Goal: Information Seeking & Learning: Learn about a topic

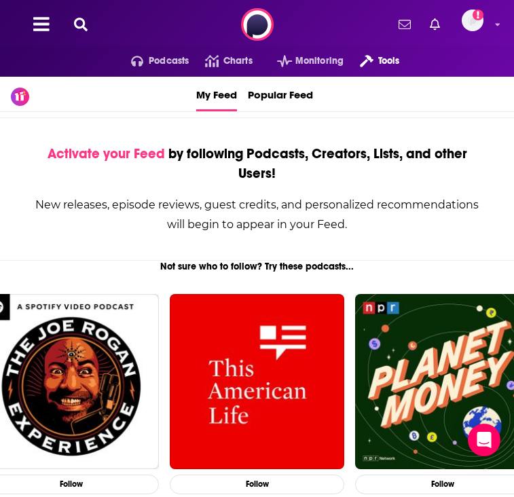
click at [371, 57] on icon "open menu" at bounding box center [367, 61] width 14 height 12
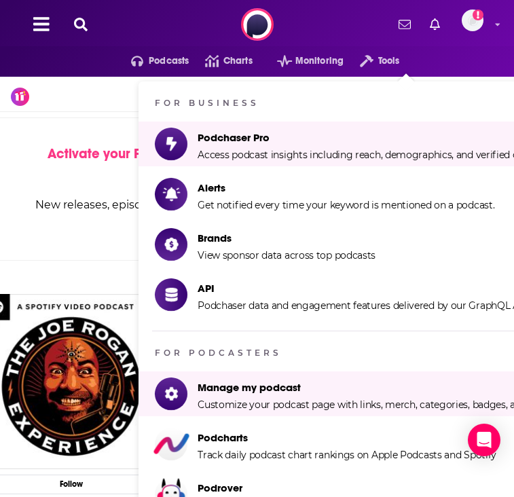
click at [72, 213] on div "New releases, episode reviews, guest credits, and personalized recommendations …" at bounding box center [256, 214] width 447 height 39
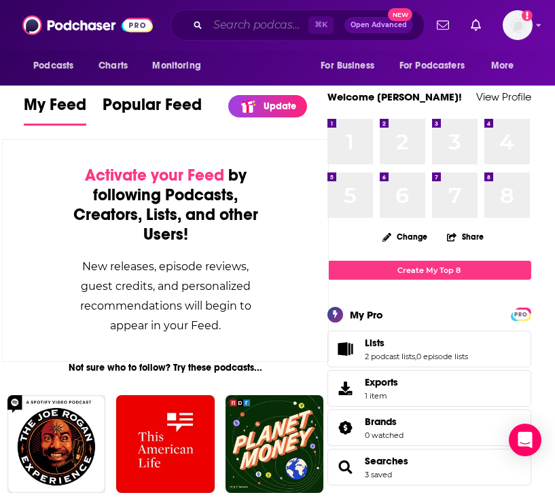
click at [236, 29] on input "Search podcasts, credits, & more..." at bounding box center [258, 25] width 100 height 22
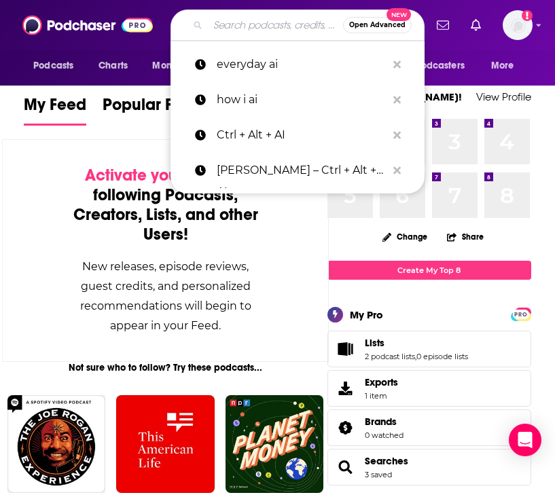
paste input "[URL][DOMAIN_NAME]"
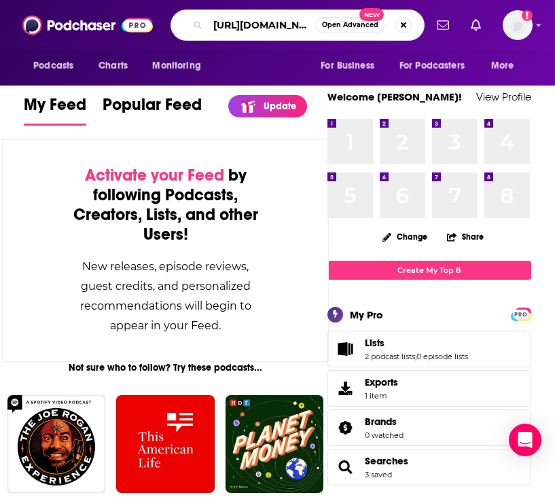
scroll to position [0, 81]
type input "[URL][DOMAIN_NAME]"
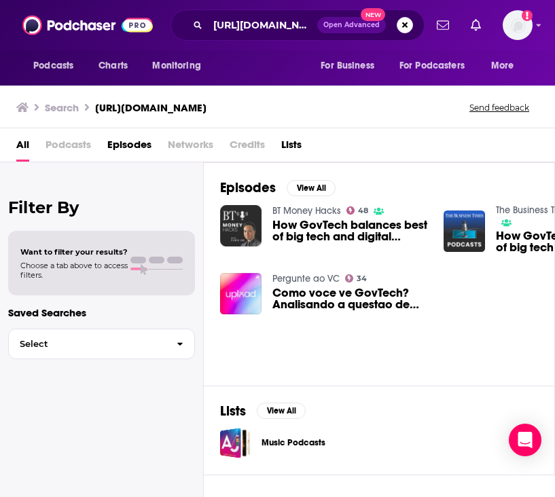
click at [65, 140] on span "Podcasts" at bounding box center [67, 148] width 45 height 28
click at [300, 22] on input "[URL][DOMAIN_NAME]" at bounding box center [262, 25] width 109 height 22
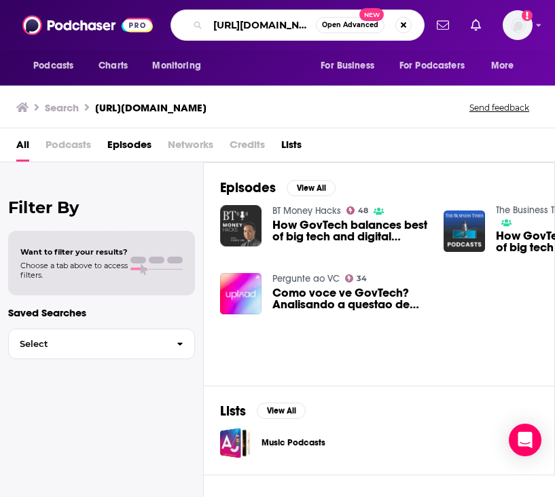
drag, startPoint x: 291, startPoint y: 22, endPoint x: 204, endPoint y: 22, distance: 86.9
click at [204, 22] on div "[URL][DOMAIN_NAME] Open Advanced New" at bounding box center [297, 25] width 254 height 31
click at [409, 25] on button "Search podcasts, credits, & more..." at bounding box center [403, 25] width 16 height 16
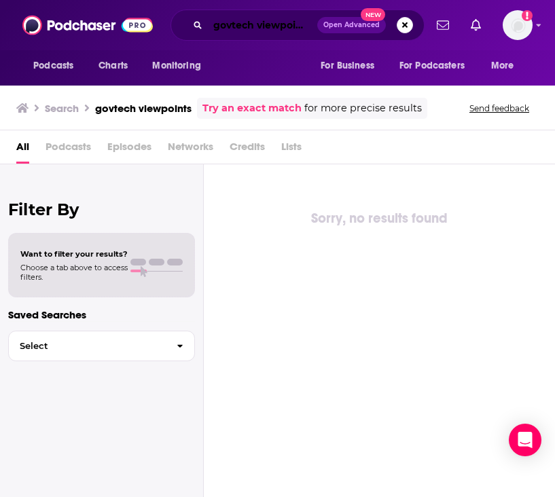
click at [227, 27] on input "govtech viewpoints" at bounding box center [262, 25] width 109 height 22
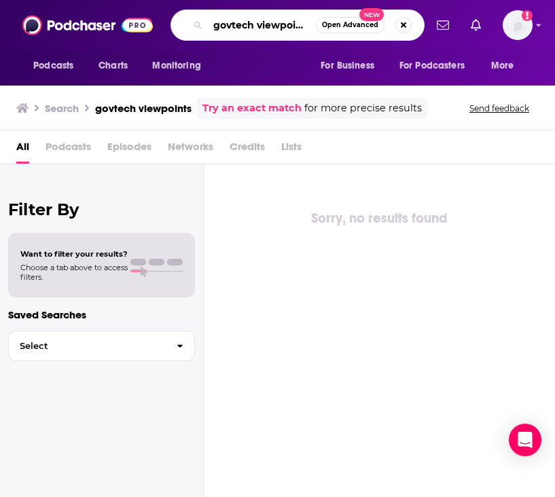
click at [230, 27] on input "govtech viewpoints" at bounding box center [262, 25] width 108 height 22
type input "gov tech viewpoints"
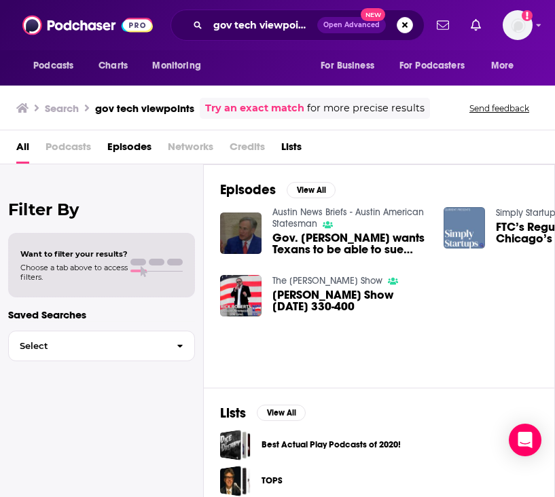
click at [73, 141] on span "Podcasts" at bounding box center [67, 150] width 45 height 28
click at [71, 71] on span "Podcasts" at bounding box center [53, 65] width 40 height 19
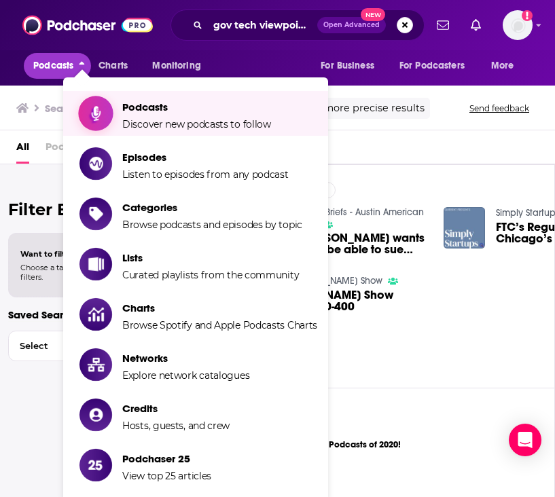
click at [125, 111] on span "Podcasts" at bounding box center [196, 106] width 149 height 13
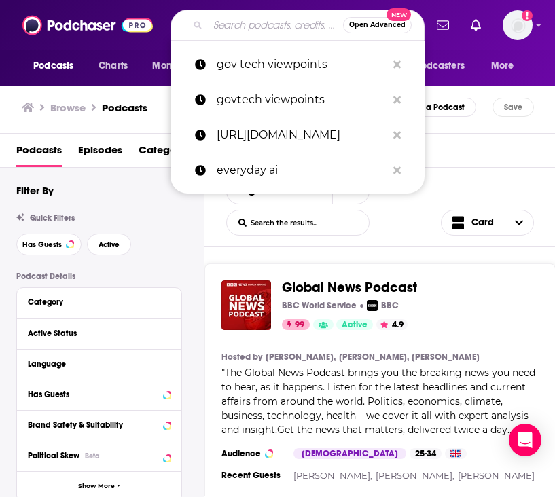
click at [238, 25] on input "Search podcasts, credits, & more..." at bounding box center [275, 25] width 135 height 22
click at [397, 16] on span "New" at bounding box center [398, 14] width 24 height 13
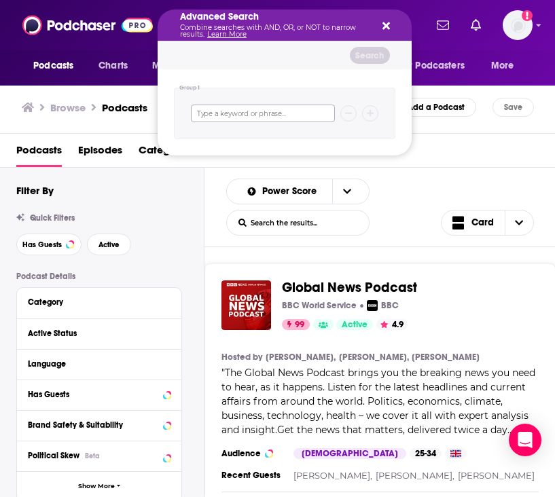
click at [301, 110] on input "Search podcasts, credits, & more..." at bounding box center [263, 114] width 144 height 18
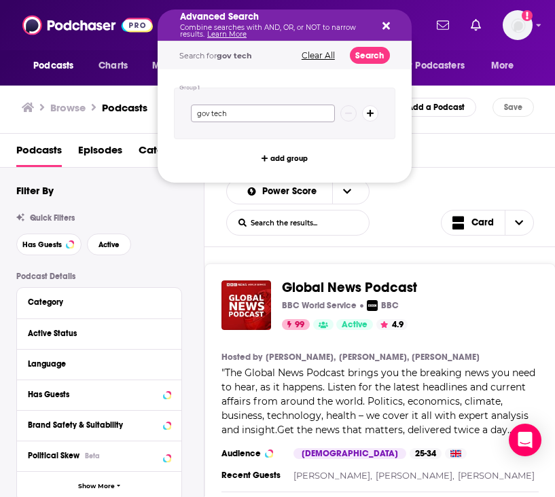
type input "gov tech"
click at [371, 51] on button "Search" at bounding box center [370, 55] width 40 height 17
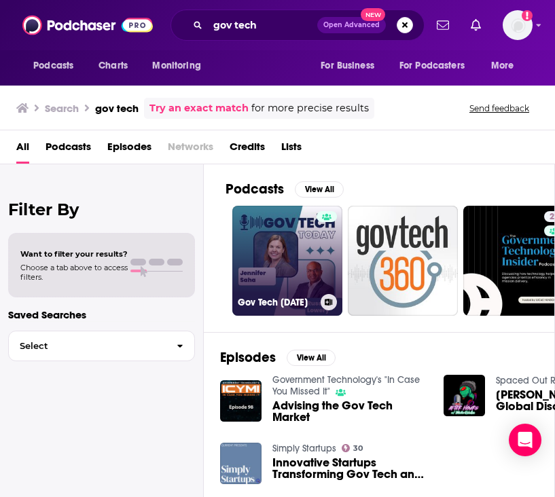
click at [284, 269] on link "Gov Tech [DATE]" at bounding box center [287, 261] width 110 height 110
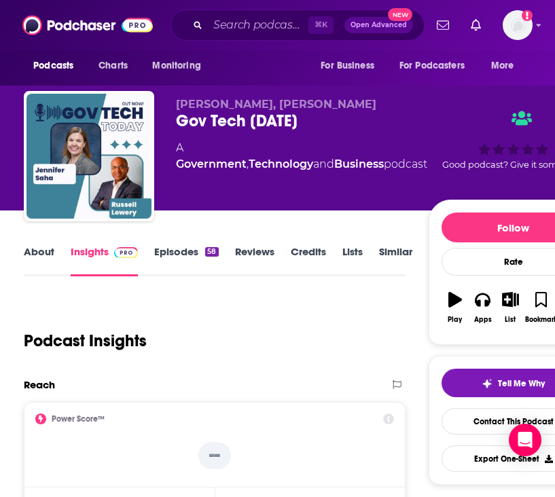
click at [194, 251] on link "Episodes 58" at bounding box center [186, 260] width 64 height 31
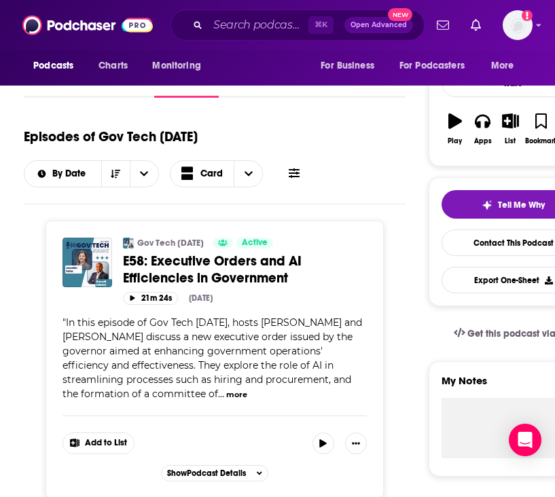
scroll to position [162, 0]
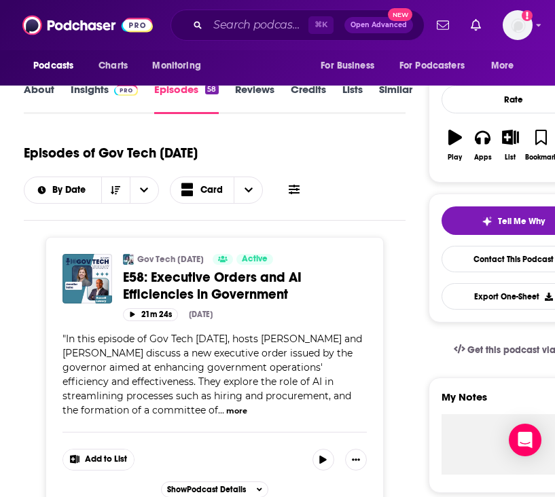
click at [230, 411] on button "more" at bounding box center [236, 411] width 21 height 12
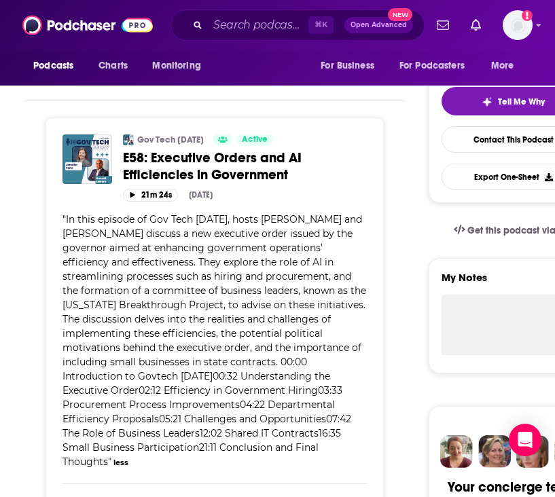
scroll to position [283, 0]
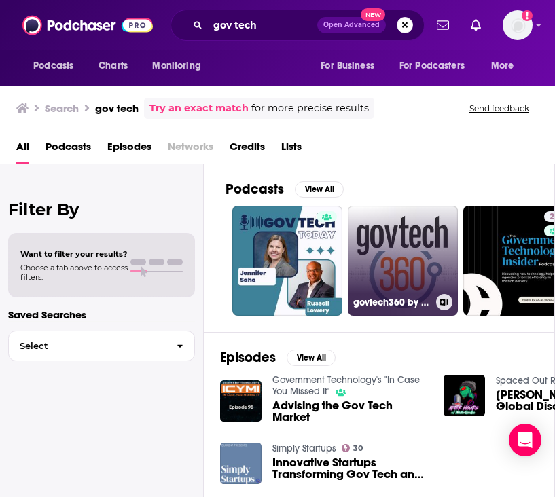
click at [416, 257] on link "govtech360 by Government Technology" at bounding box center [403, 261] width 110 height 110
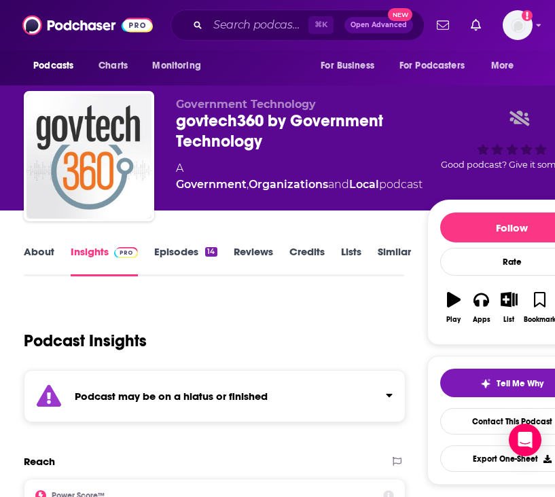
click at [181, 252] on link "Episodes 14" at bounding box center [185, 260] width 62 height 31
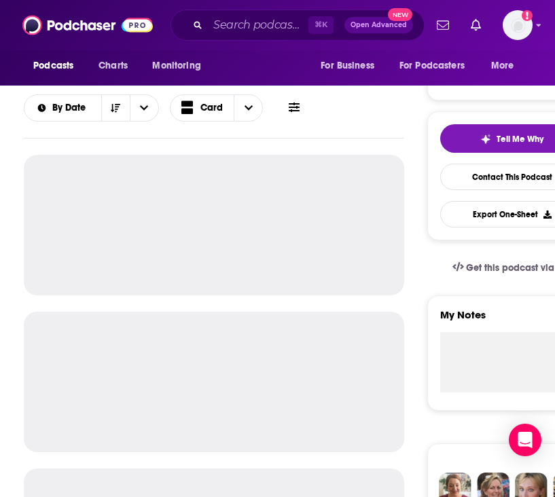
scroll to position [264, 0]
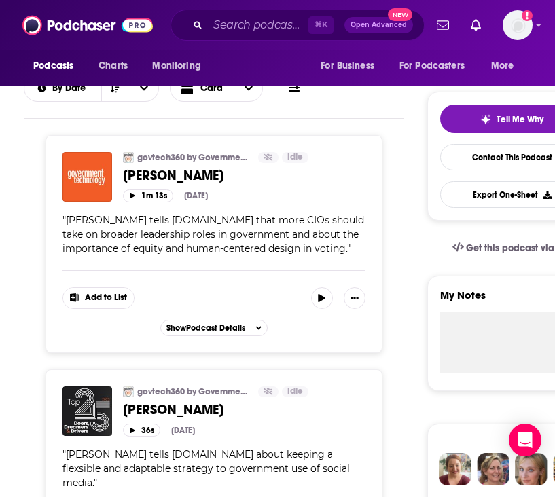
click at [188, 407] on span "[PERSON_NAME]" at bounding box center [173, 409] width 100 height 17
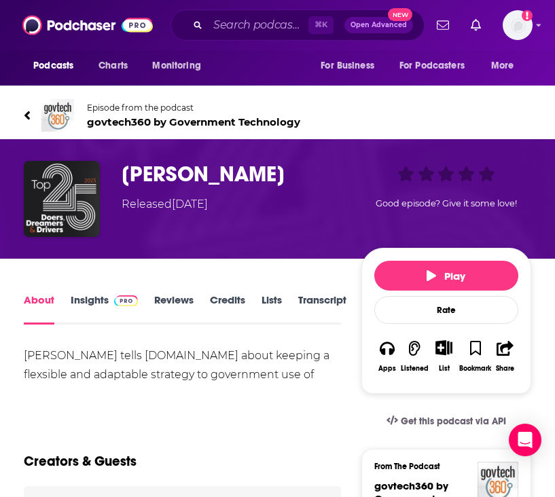
scroll to position [145, 0]
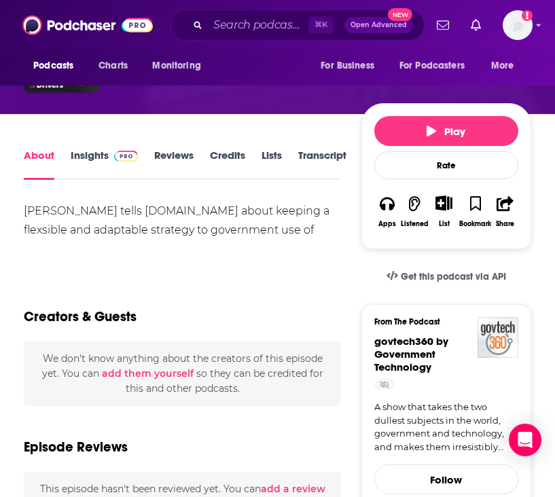
click at [95, 166] on link "Insights" at bounding box center [104, 164] width 67 height 31
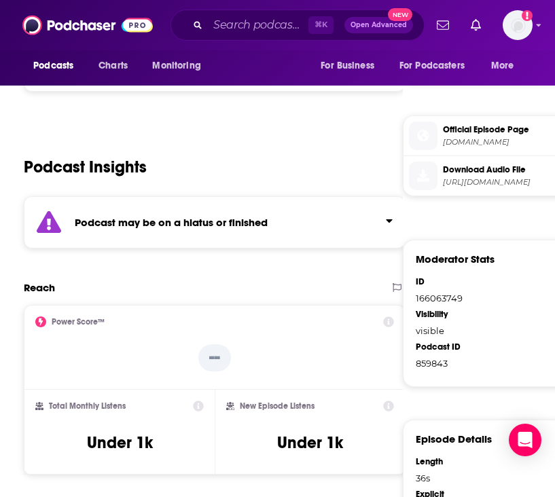
scroll to position [861, 0]
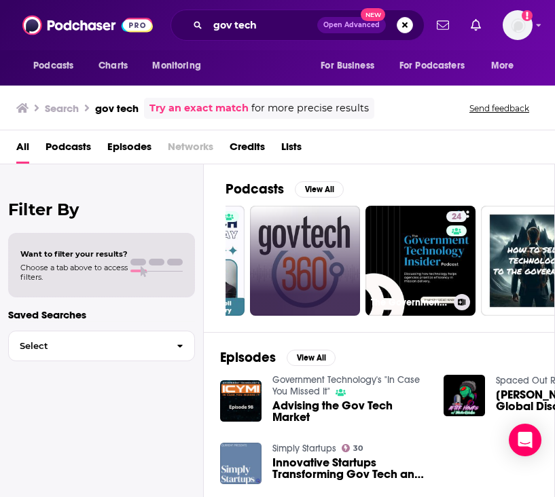
scroll to position [0, 153]
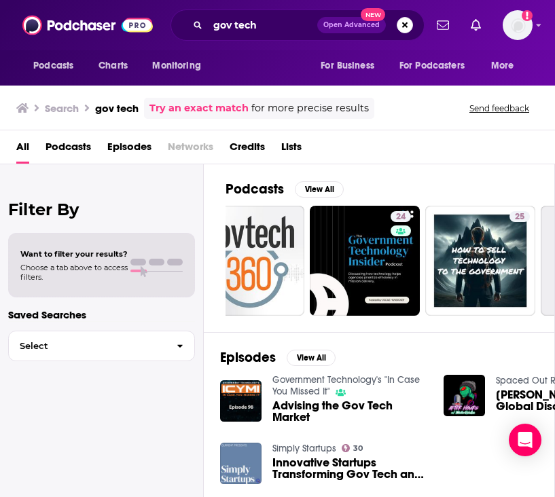
click at [370, 236] on link "24" at bounding box center [365, 261] width 110 height 110
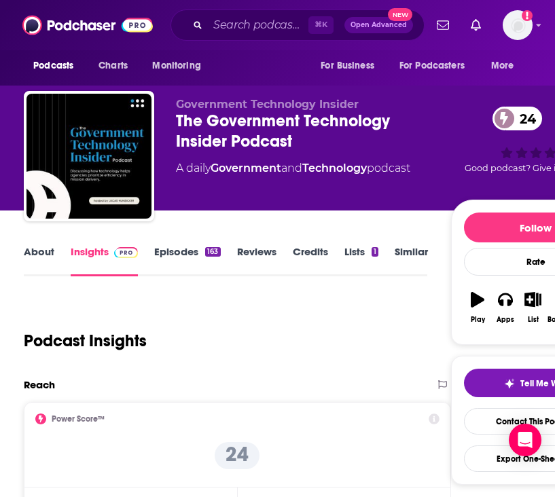
click at [172, 246] on link "Episodes 163" at bounding box center [187, 260] width 66 height 31
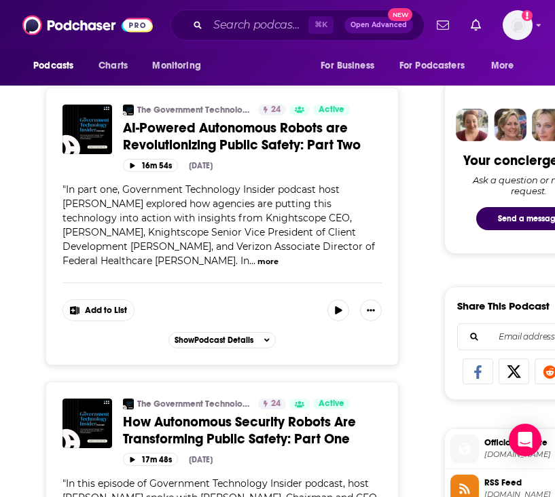
scroll to position [610, 0]
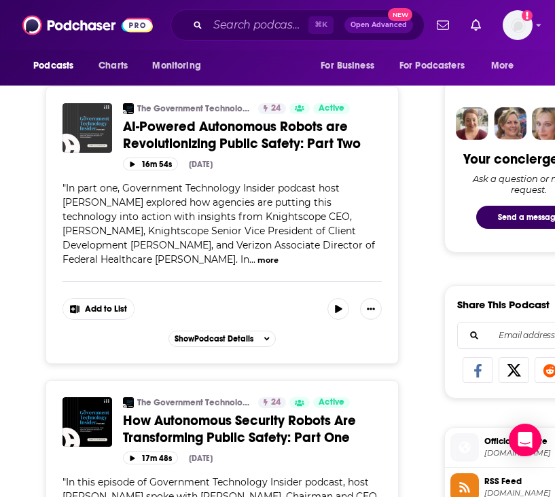
click at [83, 147] on img "​​AI-Powered Autonomous Robots are Revolutionizing Public Safety: Part Two ​" at bounding box center [87, 128] width 50 height 50
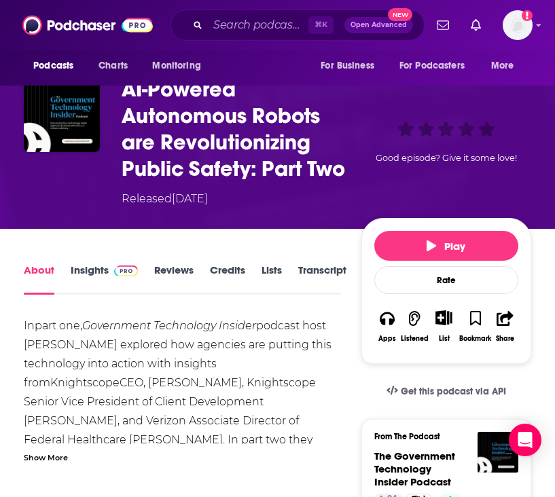
scroll to position [7, 0]
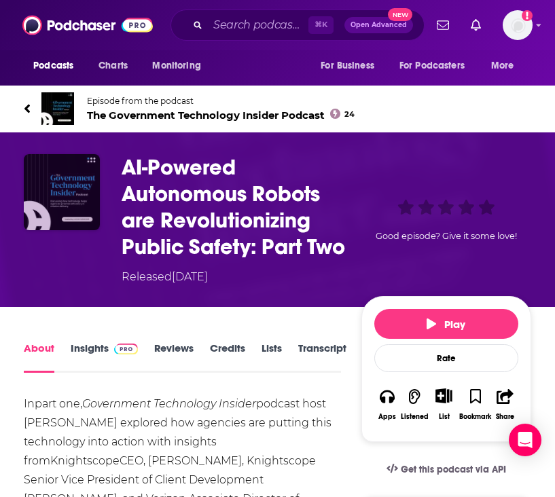
click at [65, 195] on img "​​AI-Powered Autonomous Robots are Revolutionizing Public Safety: Part Two ​" at bounding box center [62, 192] width 76 height 76
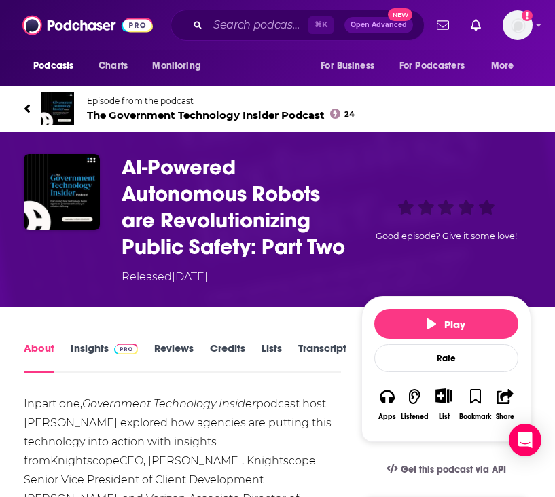
click at [186, 162] on h1 "​​AI-Powered Autonomous Robots are Revolutionizing Public Safety: Part Two ​" at bounding box center [239, 207] width 234 height 106
click at [185, 208] on h1 "​​AI-Powered Autonomous Robots are Revolutionizing Public Safety: Part Two ​" at bounding box center [239, 207] width 234 height 106
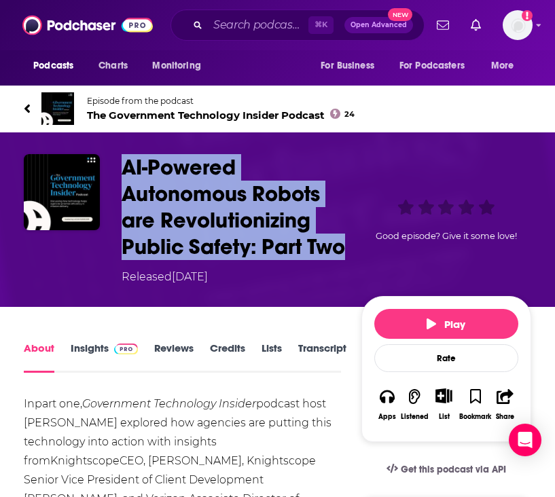
drag, startPoint x: 341, startPoint y: 243, endPoint x: 121, endPoint y: 170, distance: 231.7
click at [121, 170] on div "​​AI-Powered Autonomous Robots are Revolutionizing Public Safety: Part Two ​ Re…" at bounding box center [277, 219] width 507 height 131
copy h1 "​​AI-Powered Autonomous Robots are Revolutionizing Public Safety: Part Two"
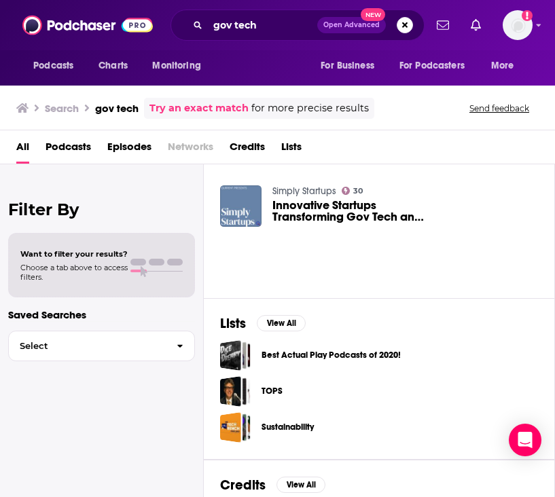
scroll to position [317, 0]
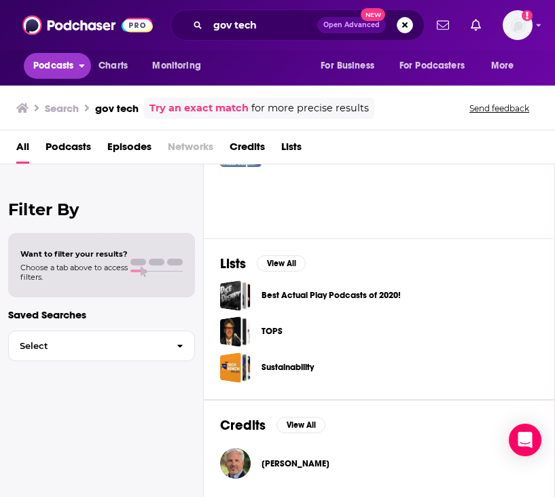
click at [48, 68] on span "Podcasts" at bounding box center [53, 65] width 40 height 19
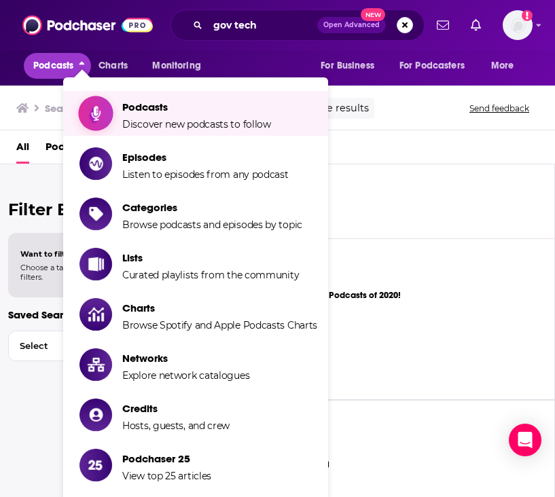
click at [215, 117] on span "Podcasts Discover new podcasts to follow" at bounding box center [196, 113] width 149 height 34
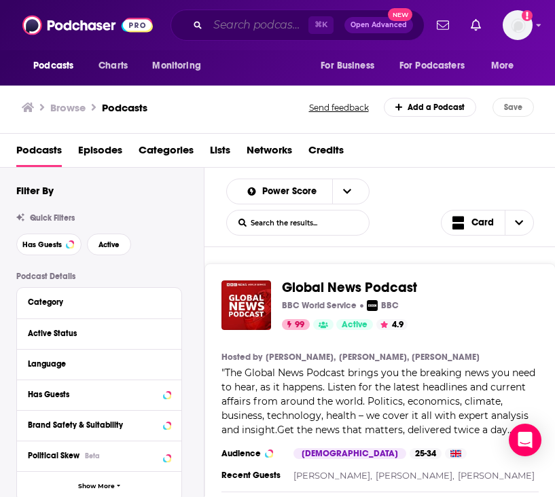
click at [252, 33] on input "Search podcasts, credits, & more..." at bounding box center [258, 25] width 100 height 22
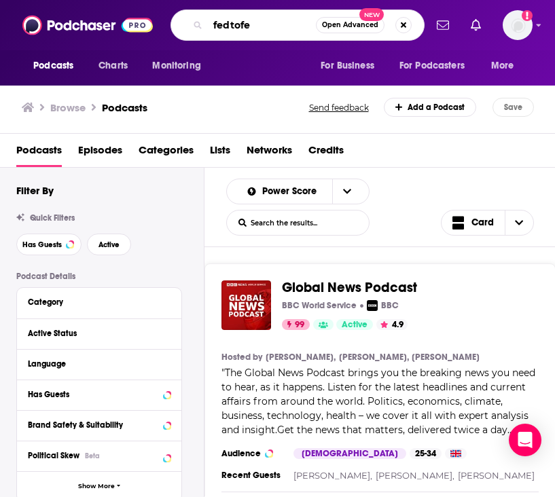
type input "fedtofed"
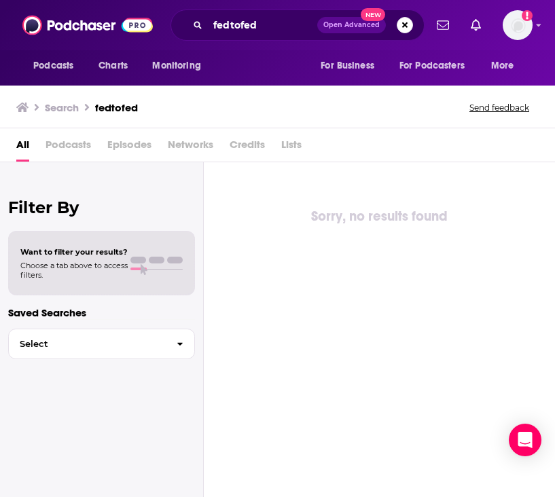
click at [52, 149] on span "Podcasts" at bounding box center [67, 148] width 45 height 28
click at [35, 18] on img at bounding box center [87, 25] width 130 height 26
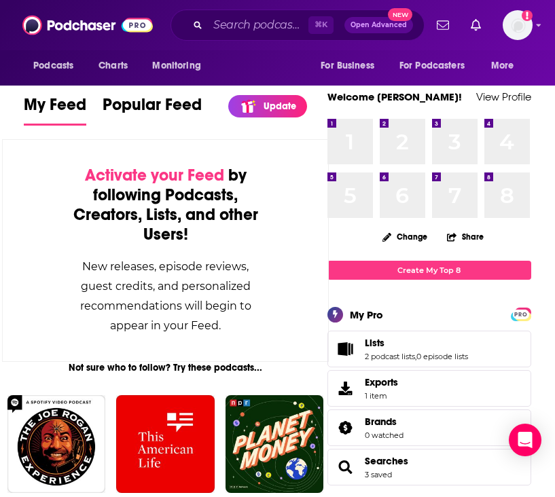
click at [325, 24] on span "⌘ K" at bounding box center [320, 25] width 25 height 18
click at [359, 24] on span "Open Advanced" at bounding box center [378, 25] width 56 height 7
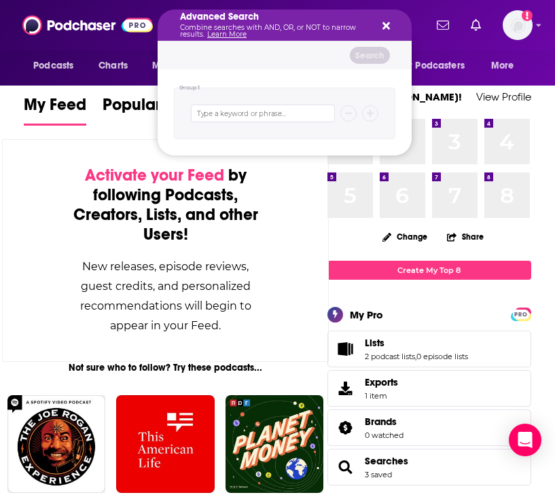
click at [384, 21] on icon "Search podcasts, credits, & more..." at bounding box center [385, 25] width 7 height 11
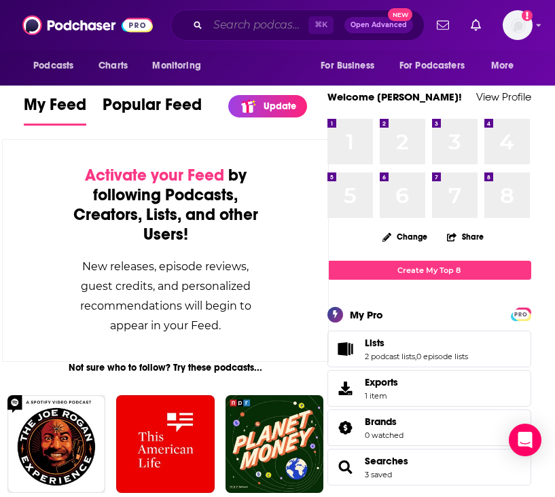
click at [249, 22] on input "Search podcasts, credits, & more..." at bounding box center [258, 25] width 100 height 22
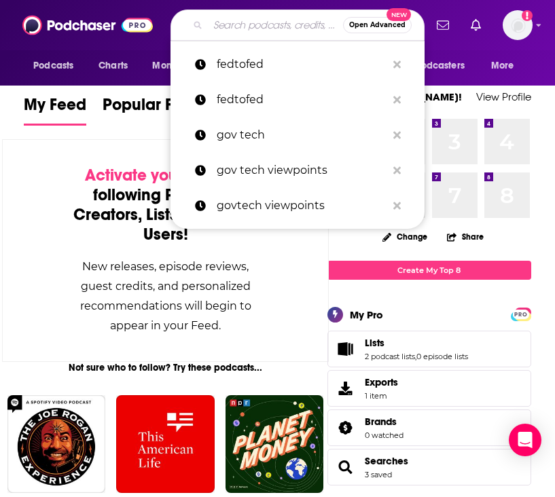
paste input "[URL][DOMAIN_NAME]"
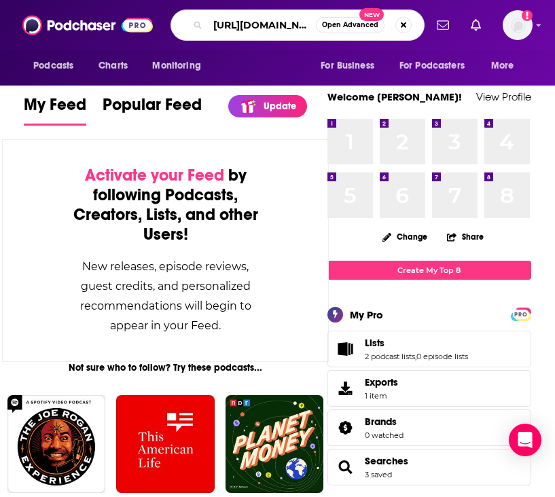
scroll to position [0, 129]
type input "[URL][DOMAIN_NAME]"
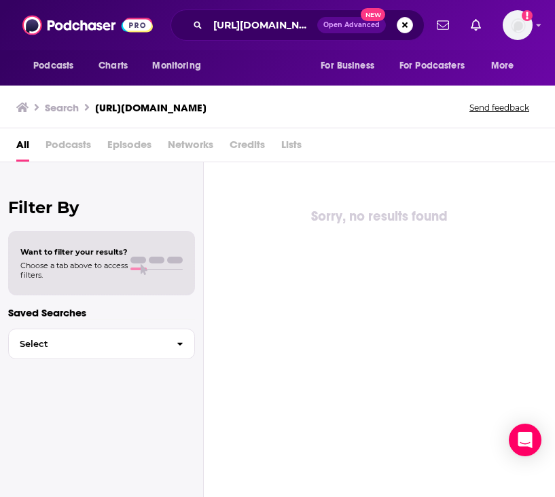
click at [206, 105] on h3 "[URL][DOMAIN_NAME]" at bounding box center [150, 107] width 111 height 13
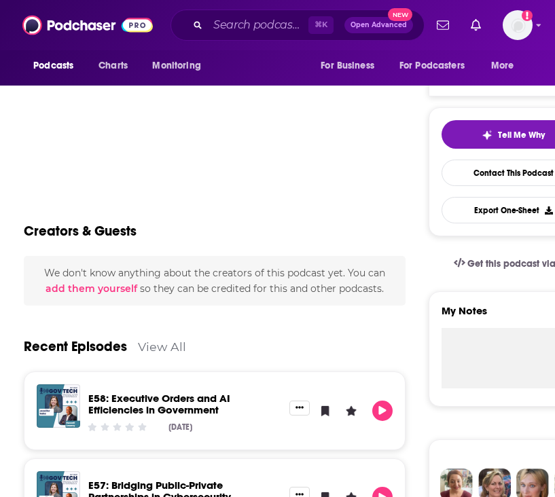
scroll to position [563, 0]
